Goal: Find specific page/section: Find specific page/section

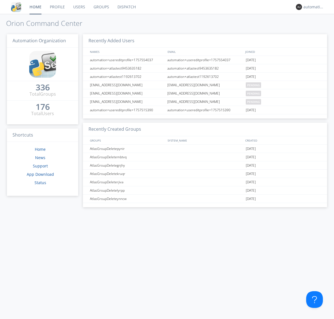
click at [126, 7] on link "Dispatch" at bounding box center [126, 7] width 27 height 14
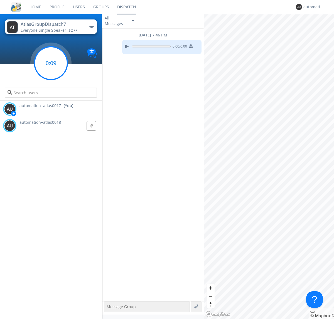
click at [51, 63] on g at bounding box center [51, 63] width 33 height 33
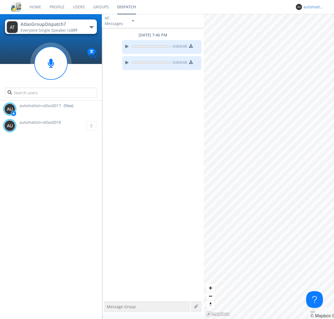
click at [312, 7] on div "automation+atlas0017" at bounding box center [313, 7] width 21 height 6
